Goal: Information Seeking & Learning: Learn about a topic

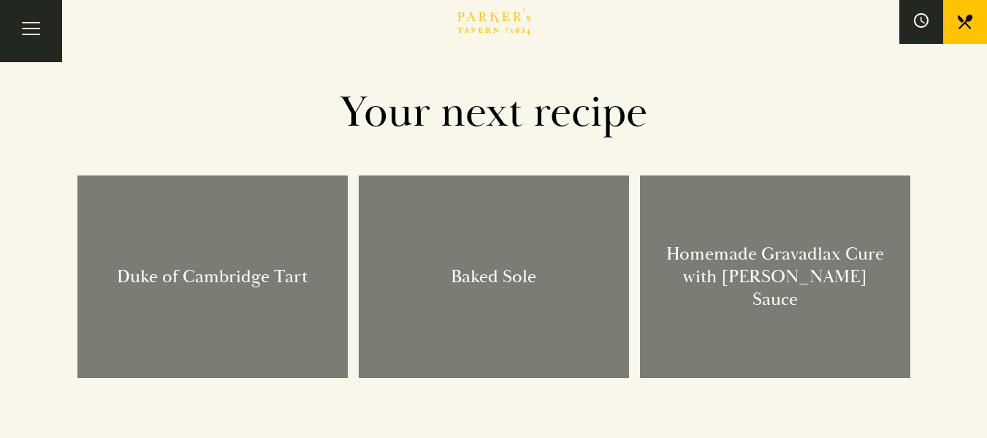
scroll to position [1697, 0]
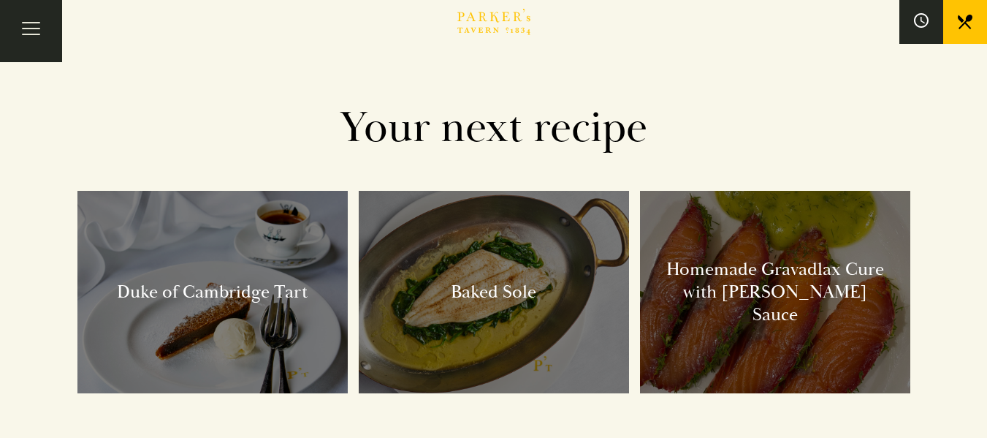
click at [212, 298] on h3 "Duke of Cambridge Tart" at bounding box center [212, 292] width 270 height 203
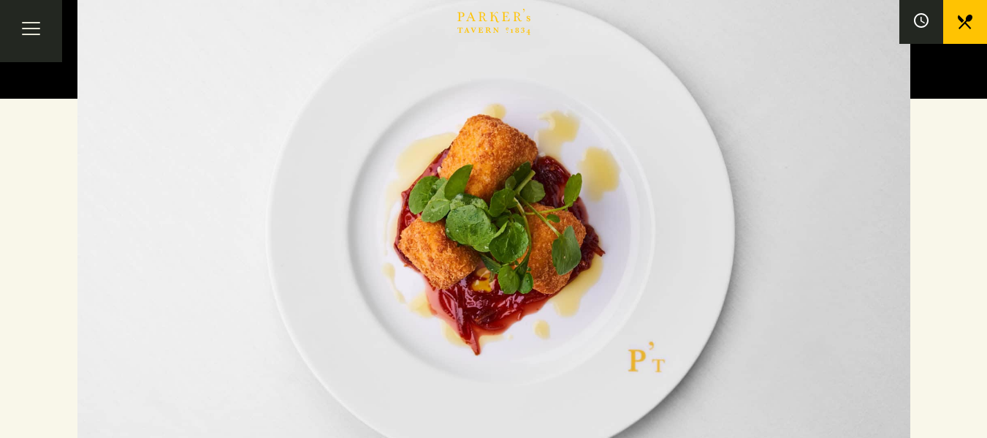
scroll to position [163, 0]
